Goal: Obtain resource: Download file/media

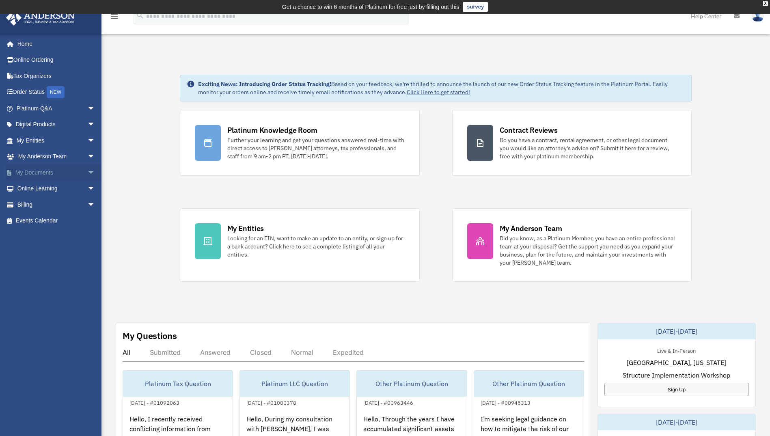
click at [88, 173] on span "arrow_drop_down" at bounding box center [95, 172] width 16 height 17
click at [41, 190] on link "Box" at bounding box center [59, 189] width 96 height 16
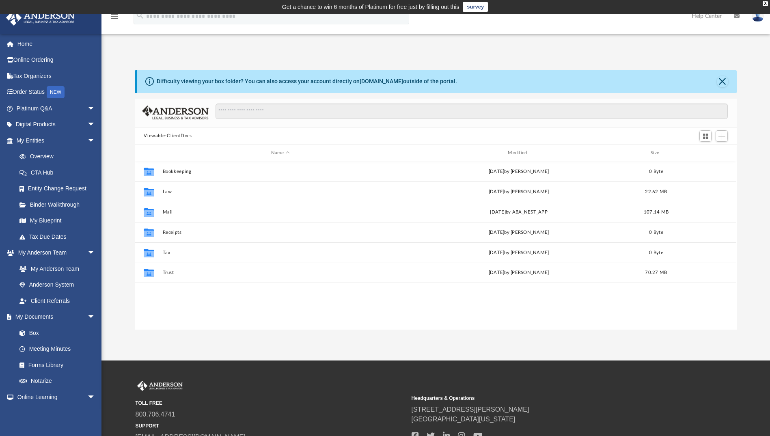
scroll to position [178, 595]
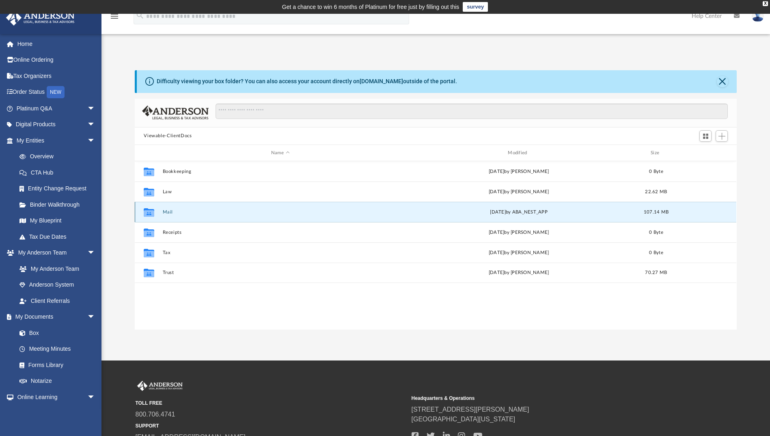
click at [169, 211] on button "Mail" at bounding box center [280, 211] width 235 height 5
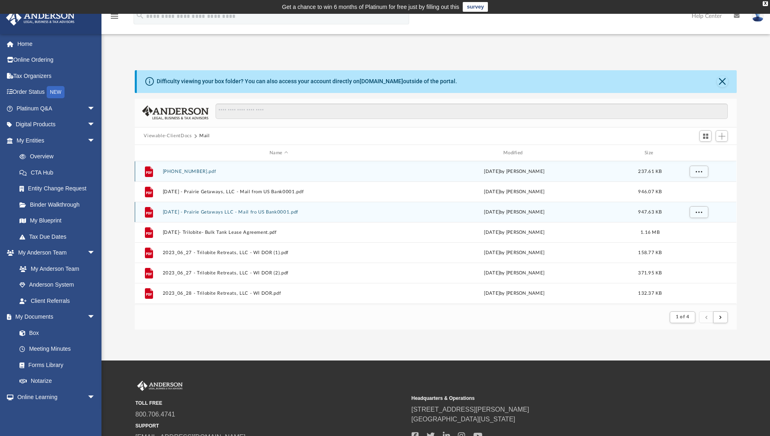
scroll to position [6, 6]
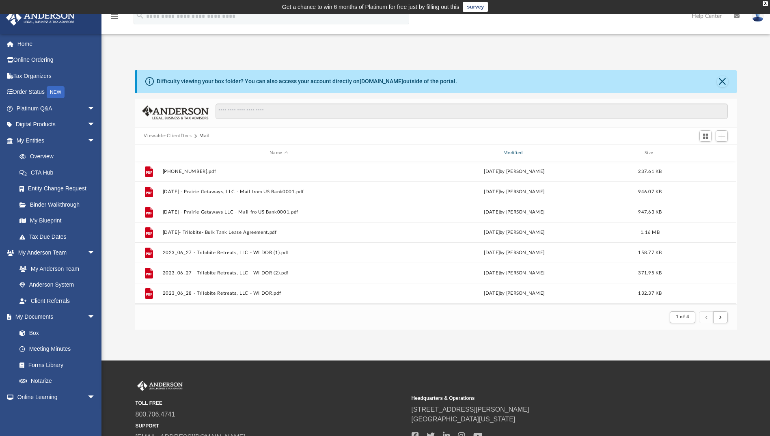
click at [507, 156] on div "Modified" at bounding box center [514, 152] width 232 height 7
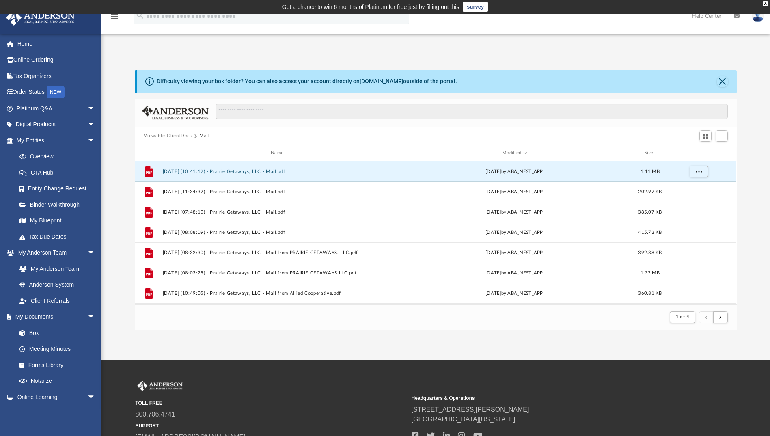
click at [229, 171] on button "[DATE] (10:41:12) - Prairie Getaways, LLC - Mail.pdf" at bounding box center [279, 171] width 232 height 5
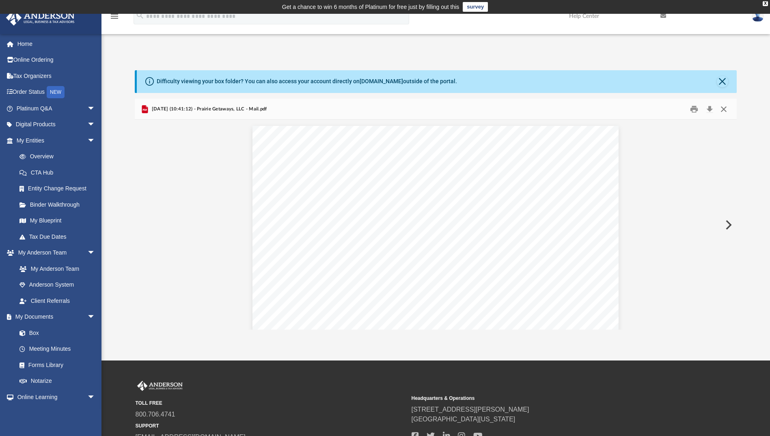
click at [726, 108] on button "Close" at bounding box center [723, 109] width 15 height 13
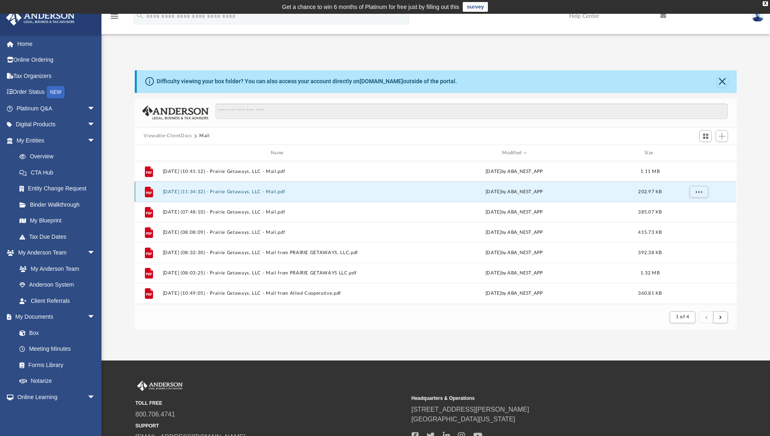
click at [251, 190] on button "[DATE] (11:34:32) - Prairie Getaways, LLC - Mail.pdf" at bounding box center [279, 191] width 232 height 5
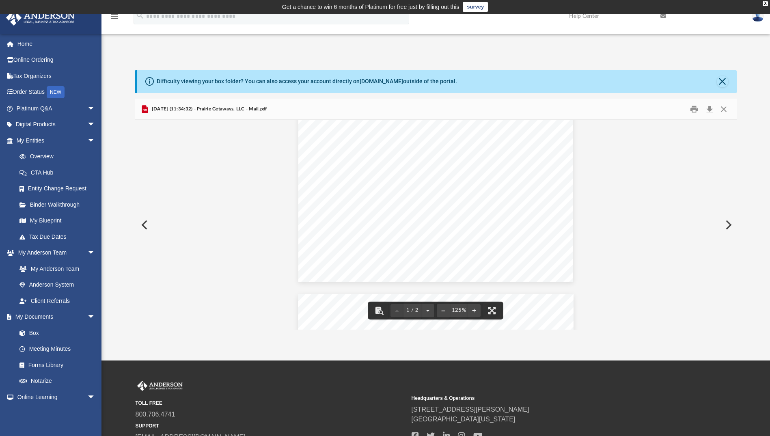
scroll to position [365, 0]
click at [721, 110] on button "Close" at bounding box center [723, 109] width 15 height 13
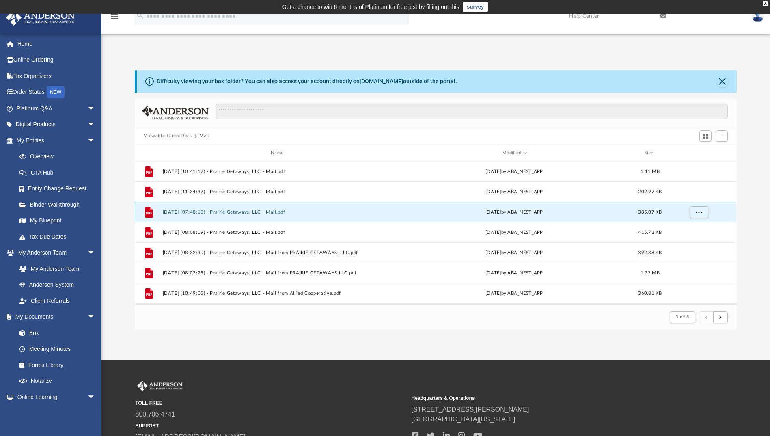
click at [272, 209] on button "[DATE] (07:48:10) - Prairie Getaways, LLC - Mail.pdf" at bounding box center [279, 211] width 232 height 5
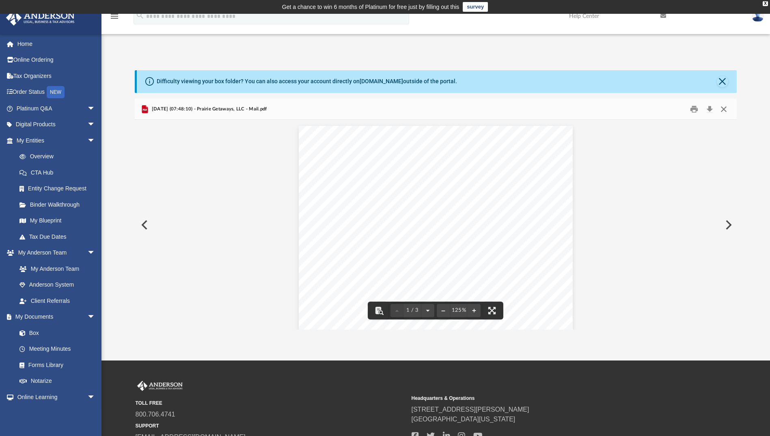
click at [722, 110] on button "Close" at bounding box center [723, 109] width 15 height 13
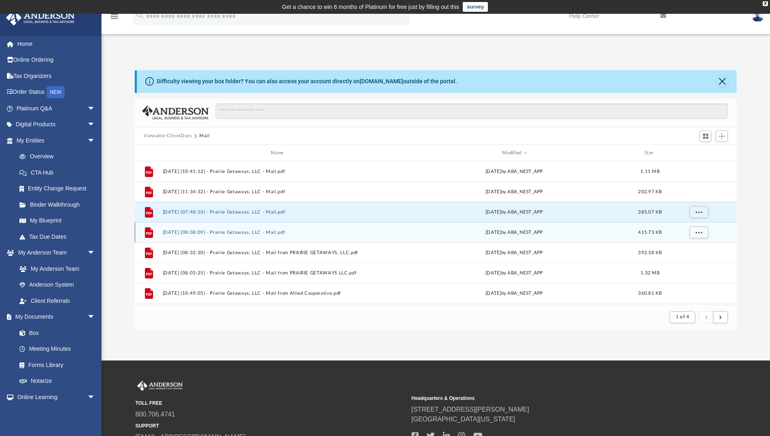
click at [273, 234] on button "[DATE] (08:08:09) - Prairie Getaways, LLC - Mail.pdf" at bounding box center [279, 232] width 232 height 5
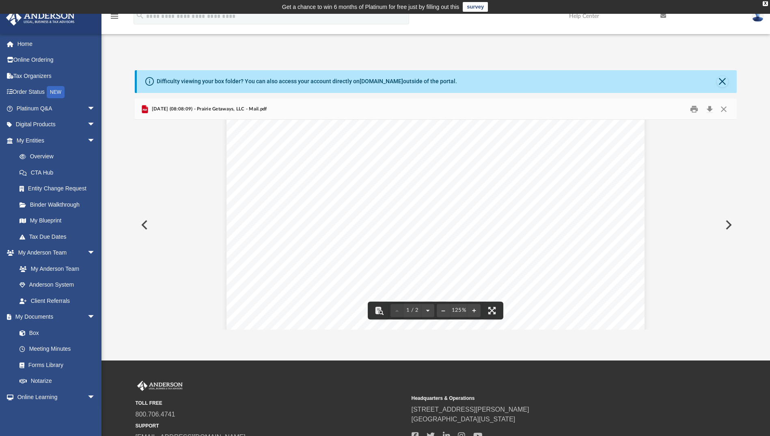
scroll to position [0, 0]
click at [723, 110] on button "Close" at bounding box center [723, 109] width 15 height 13
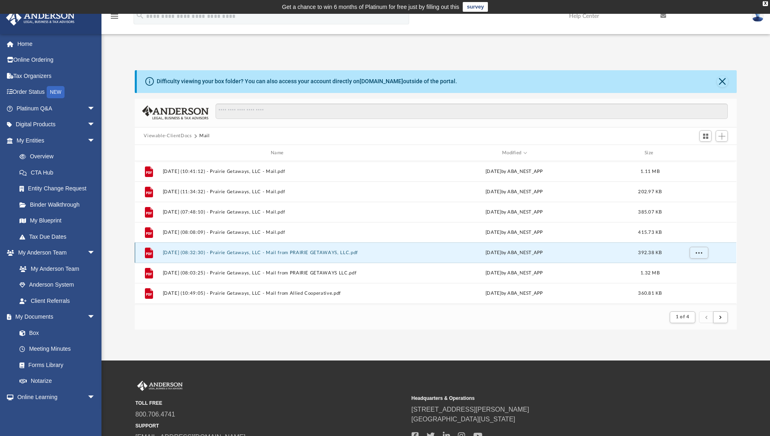
click at [310, 252] on button "[DATE] (08:32:30) - Prairie Getaways, LLC - Mail from PRAIRIE GETAWAYS, LLC.pdf" at bounding box center [279, 252] width 232 height 5
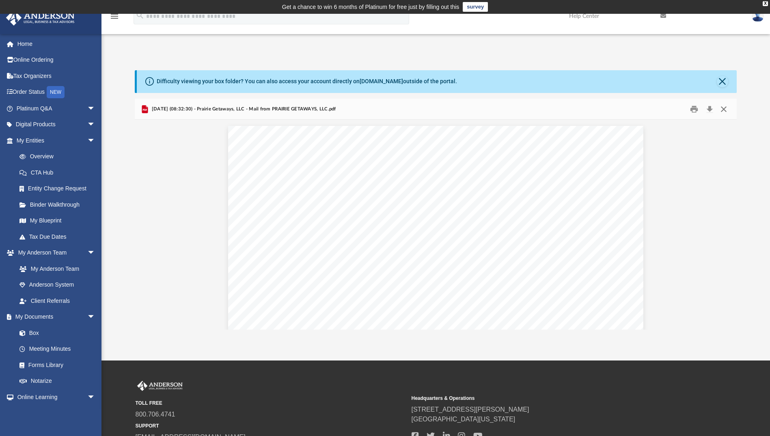
click at [721, 109] on button "Close" at bounding box center [723, 109] width 15 height 13
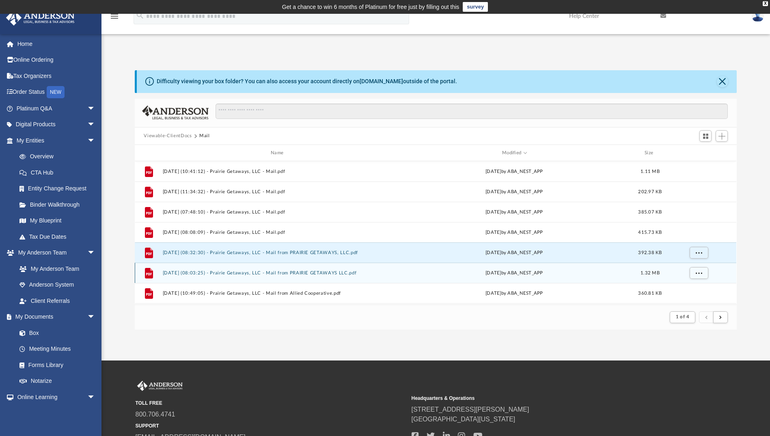
click at [324, 270] on button "[DATE] (08:03:25) - Prairie Getaways, LLC - Mail from PRAIRIE GETAWAYS LLC.pdf" at bounding box center [279, 272] width 232 height 5
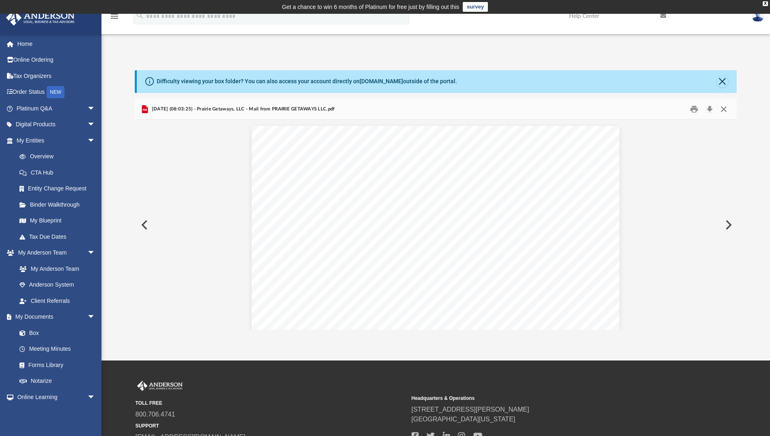
click at [726, 112] on button "Close" at bounding box center [723, 109] width 15 height 13
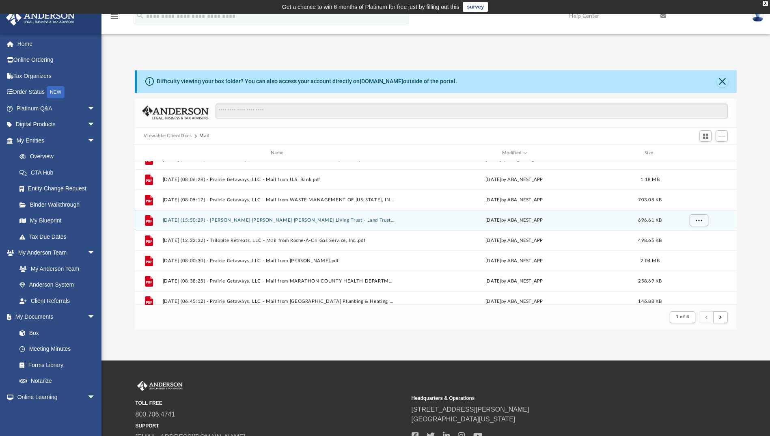
scroll to position [243, 0]
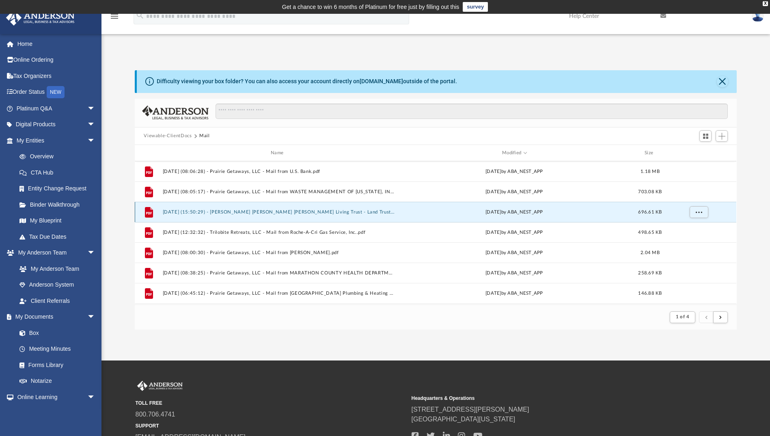
click at [357, 214] on button "[DATE] (15:50:29) - [PERSON_NAME] [PERSON_NAME] [PERSON_NAME] Living Trust - La…" at bounding box center [279, 211] width 232 height 5
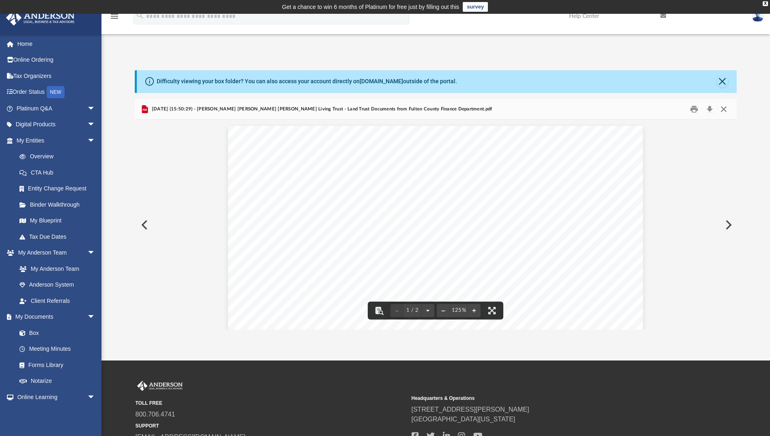
click at [723, 109] on button "Close" at bounding box center [723, 109] width 15 height 13
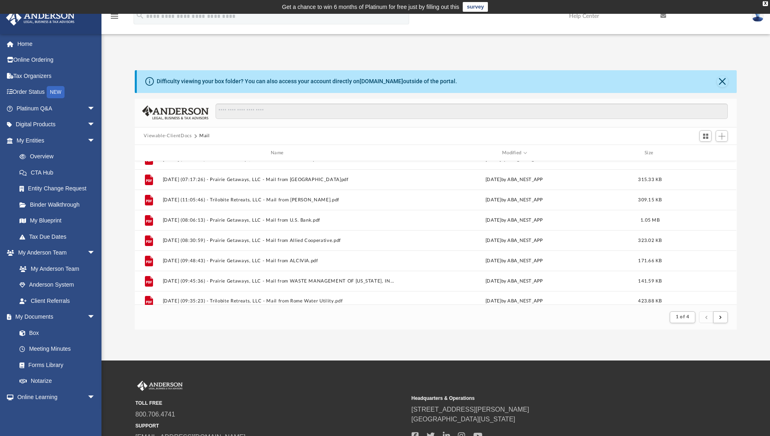
scroll to position [871, 0]
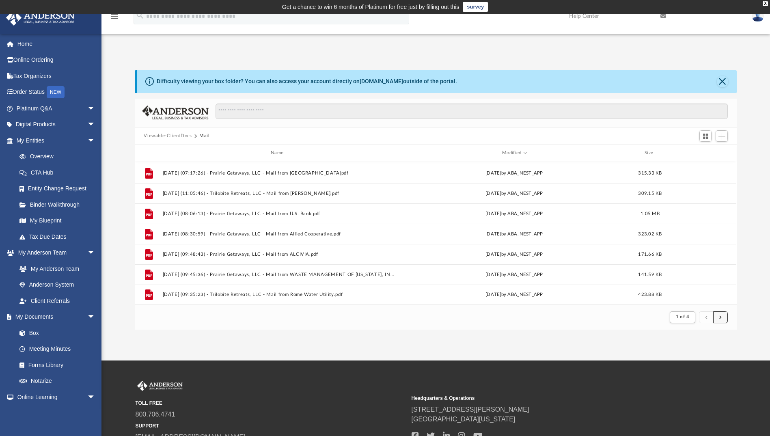
click at [720, 322] on button "submit" at bounding box center [720, 317] width 15 height 12
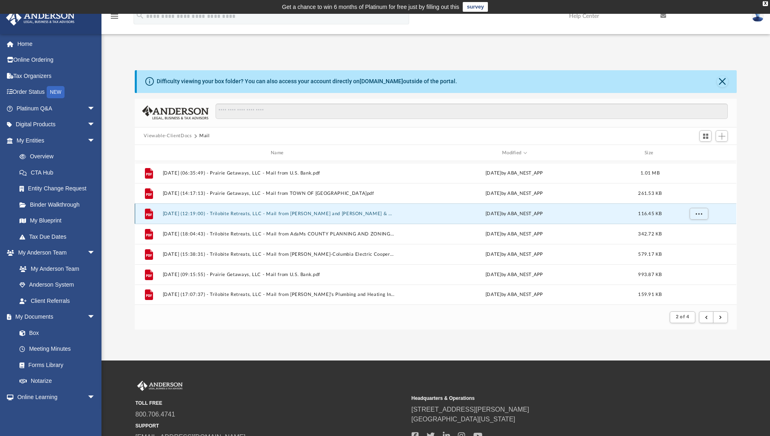
click at [367, 215] on button "[DATE] (12:19:00) - Trilobite Retreats, LLC - Mail from [PERSON_NAME] and [PERS…" at bounding box center [279, 213] width 232 height 5
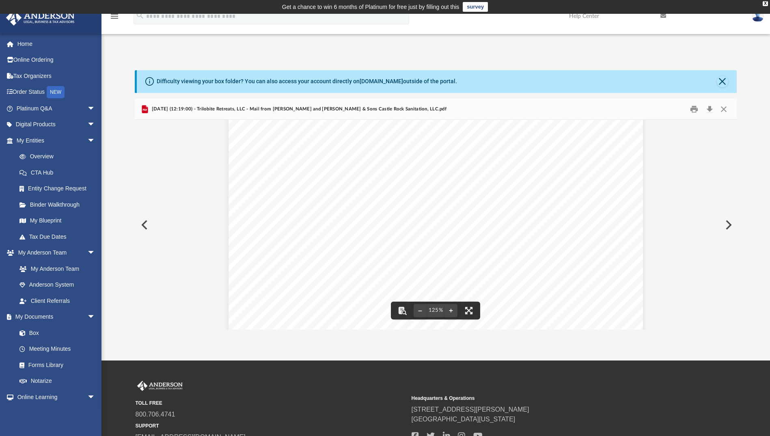
scroll to position [162, 0]
click at [724, 110] on button "Close" at bounding box center [723, 109] width 15 height 13
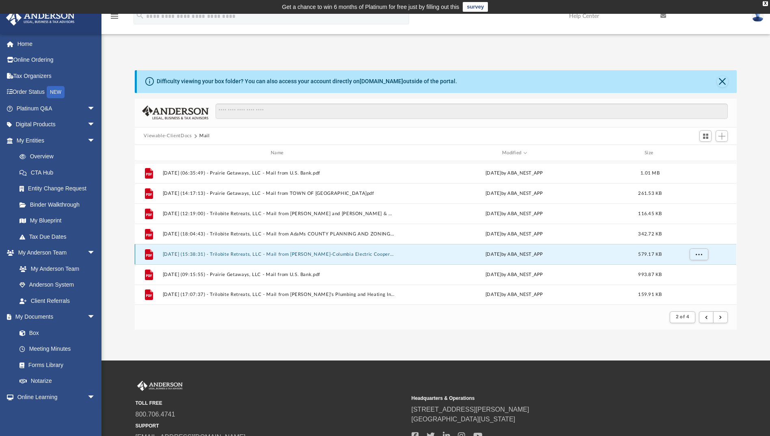
click at [367, 255] on button "[DATE] (15:38:31) - Trilobite Retreats, LLC - Mail from [PERSON_NAME]-Columbia …" at bounding box center [279, 254] width 232 height 5
